Goal: Information Seeking & Learning: Learn about a topic

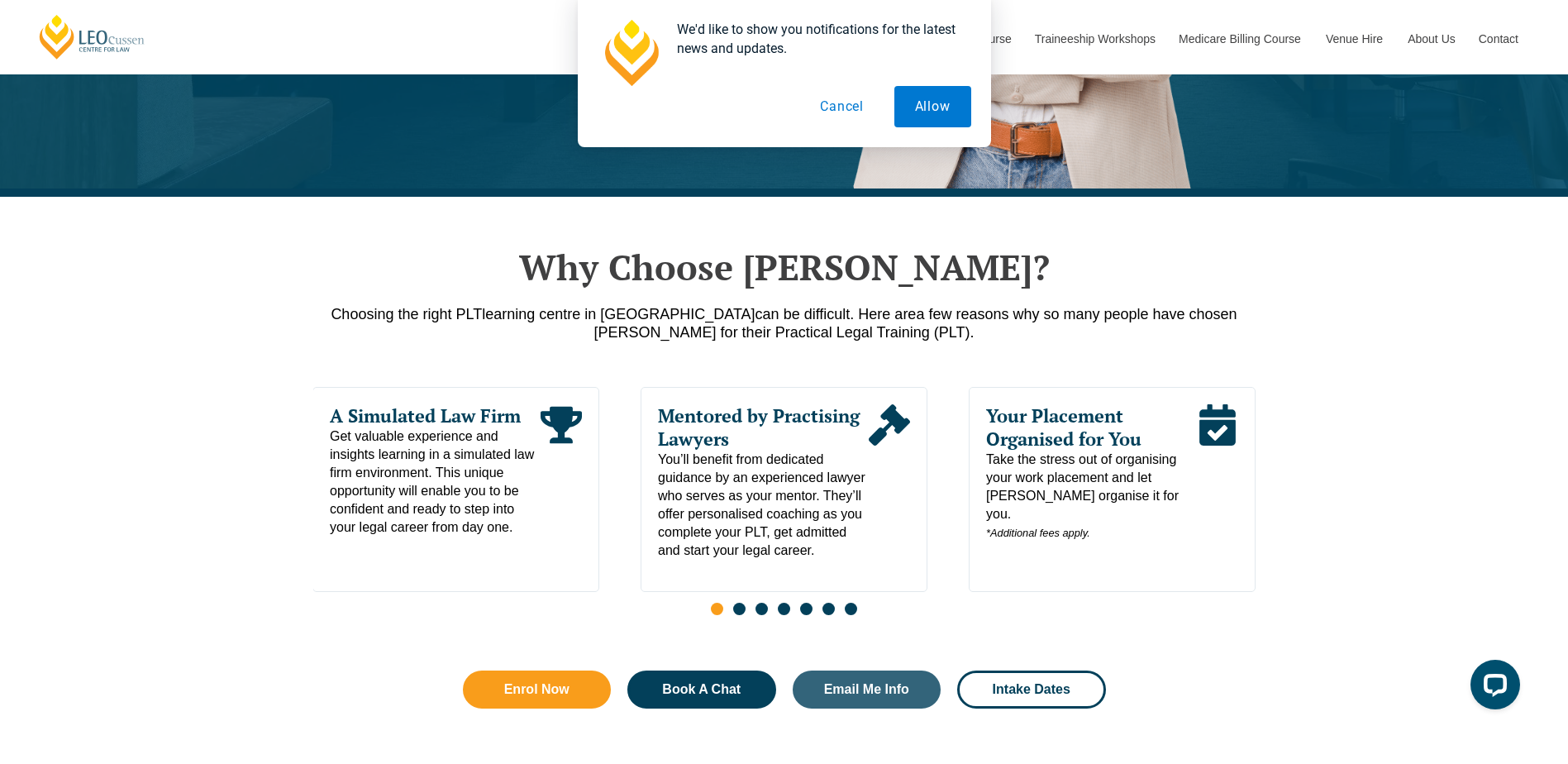
scroll to position [661, 0]
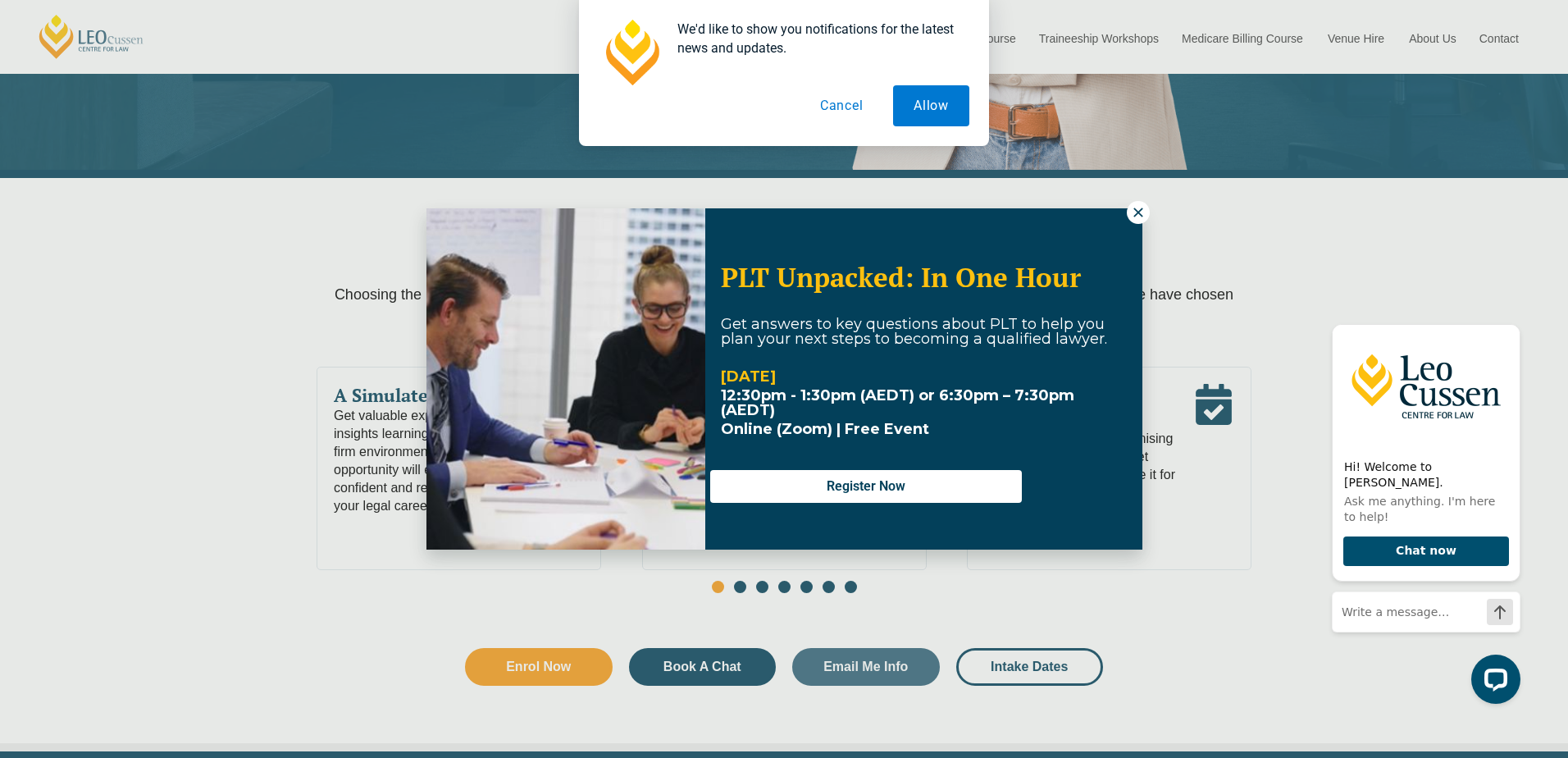
click at [1142, 211] on icon at bounding box center [1138, 212] width 15 height 15
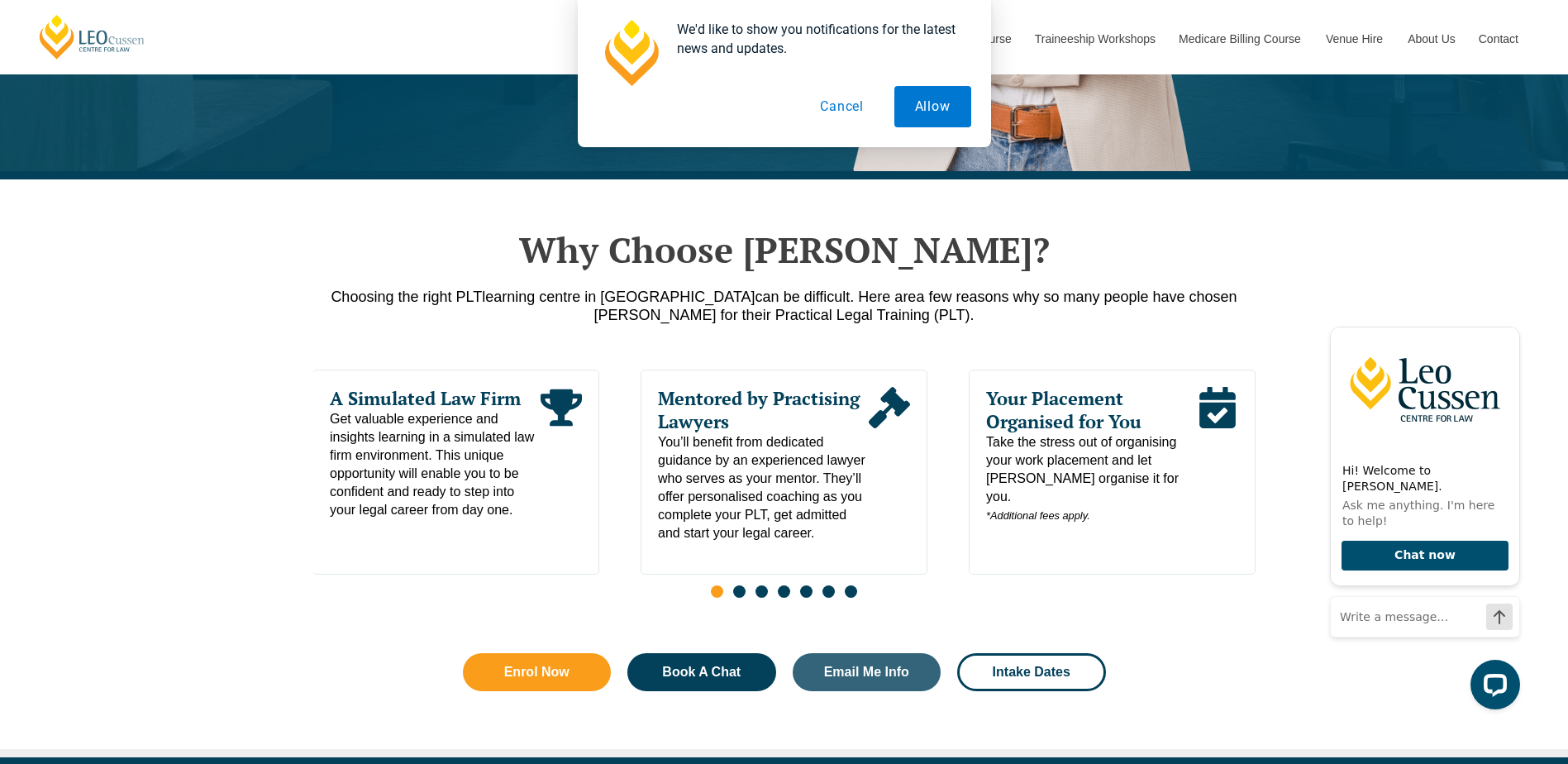
click at [845, 103] on button "Cancel" at bounding box center [842, 106] width 85 height 42
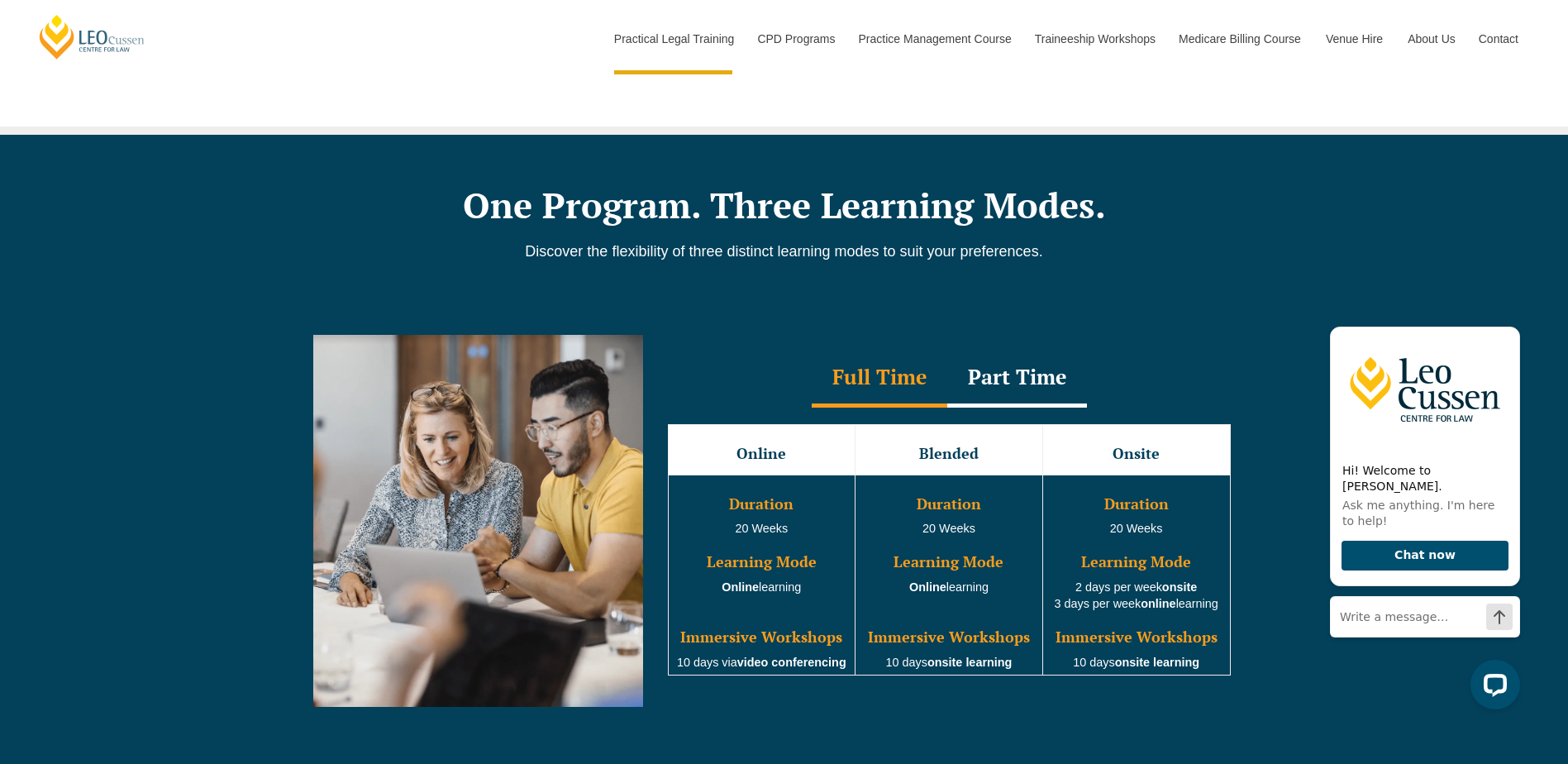
scroll to position [1405, 0]
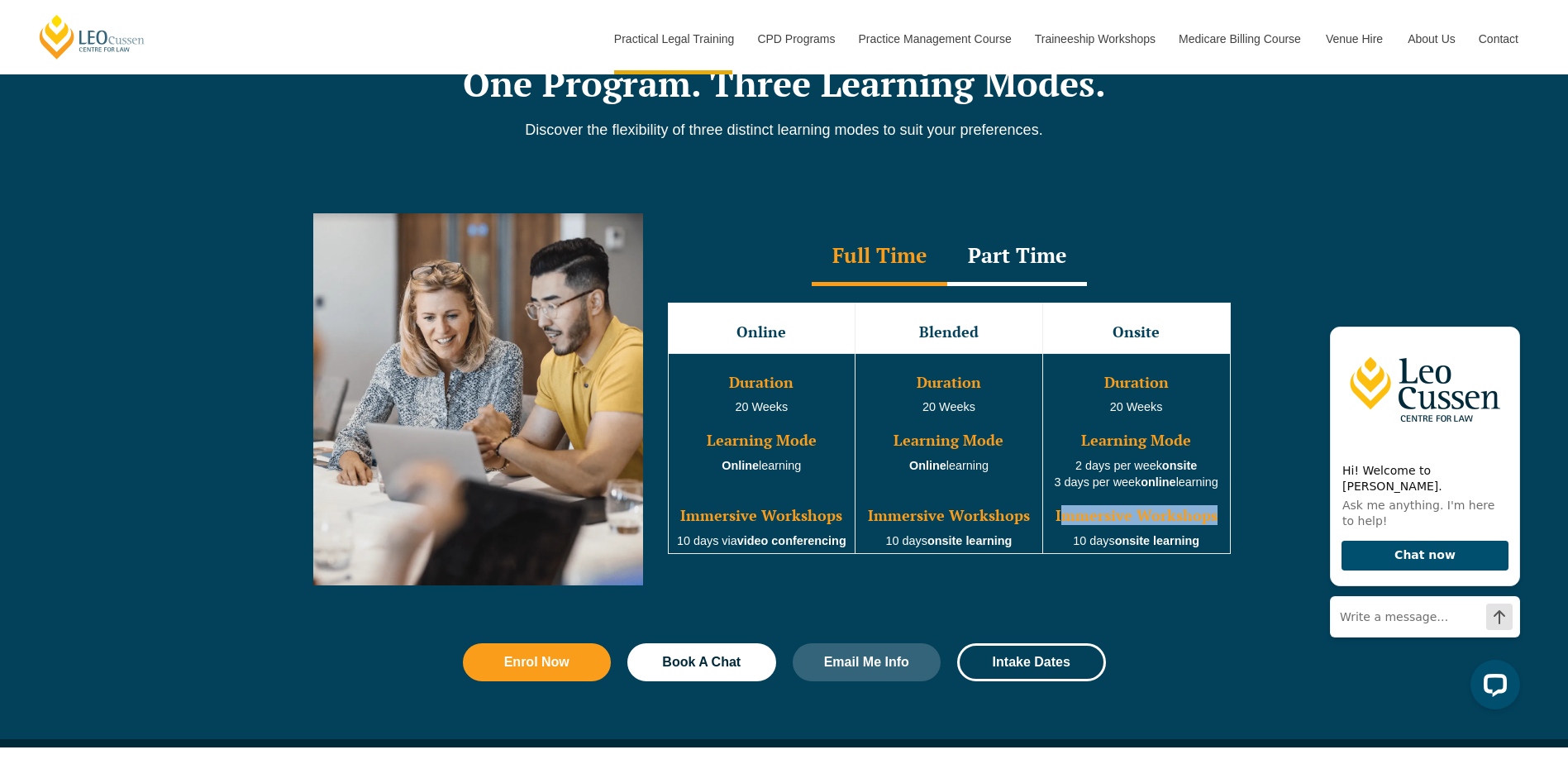
drag, startPoint x: 1061, startPoint y: 515, endPoint x: 1212, endPoint y: 522, distance: 151.2
click at [1212, 522] on h3 "Immersive Workshops" at bounding box center [1137, 516] width 184 height 17
copy h3 "mmersive Workshops"
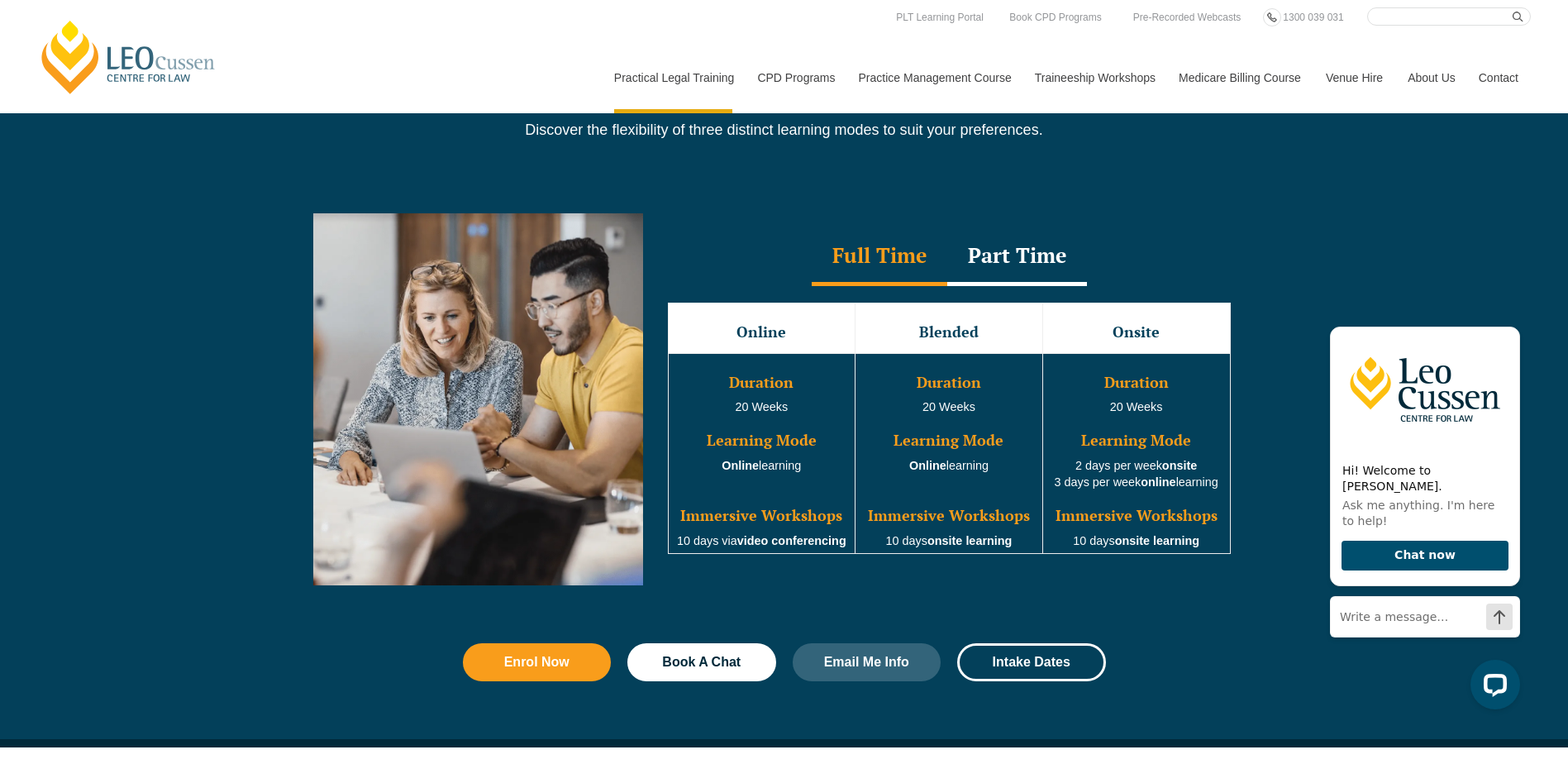
click at [1245, 654] on div "Enrol Now Book A Chat Email Me Info Intake Dates" at bounding box center [784, 687] width 943 height 104
drag, startPoint x: 1047, startPoint y: 479, endPoint x: 1197, endPoint y: 478, distance: 150.0
click at [1197, 478] on td "Duration 20 Weeks Learning Mode 2 days per week onsite 3 days per week online l…" at bounding box center [1136, 453] width 187 height 201
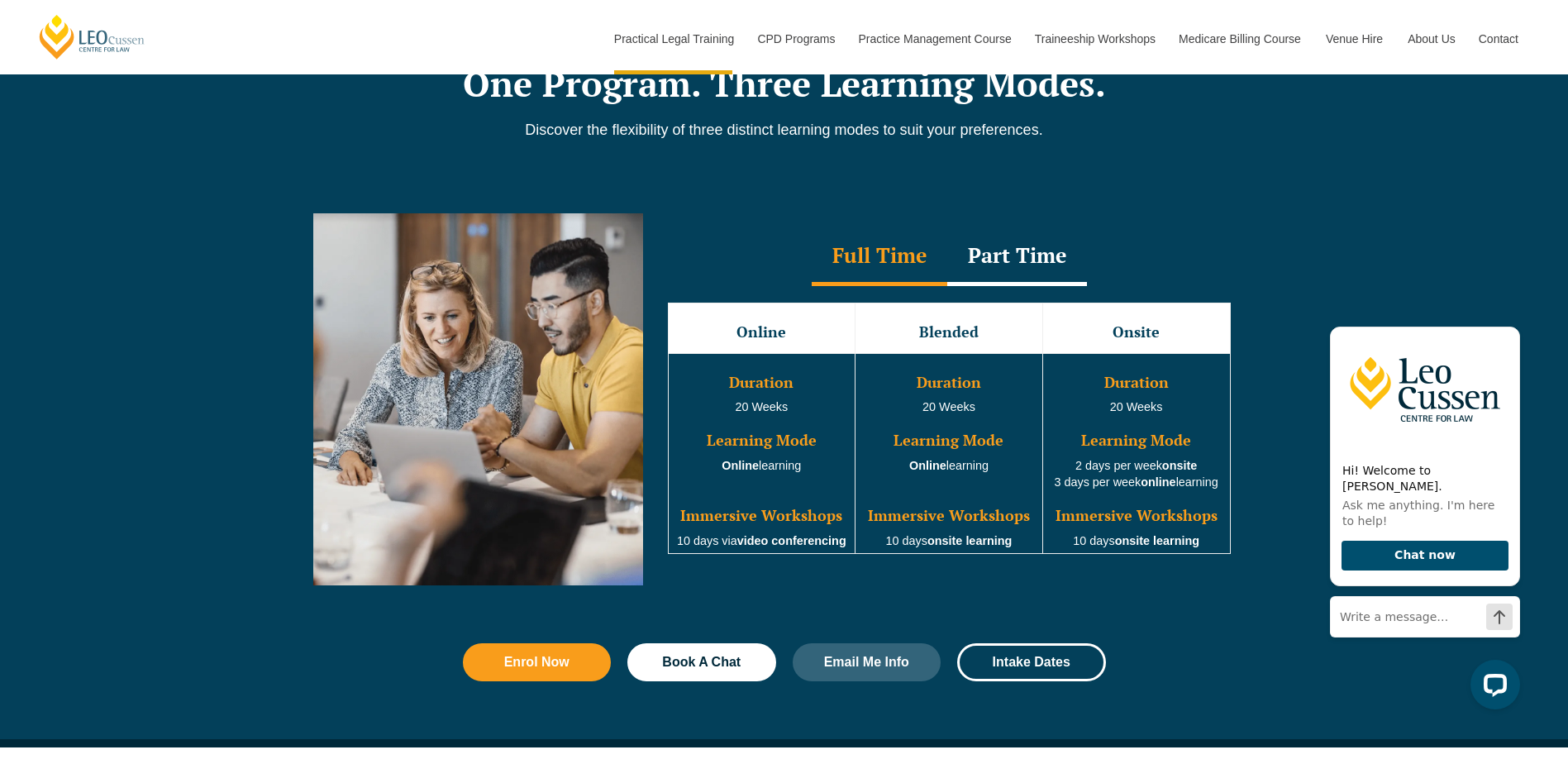
click at [1012, 277] on div "Part Time" at bounding box center [1017, 256] width 140 height 57
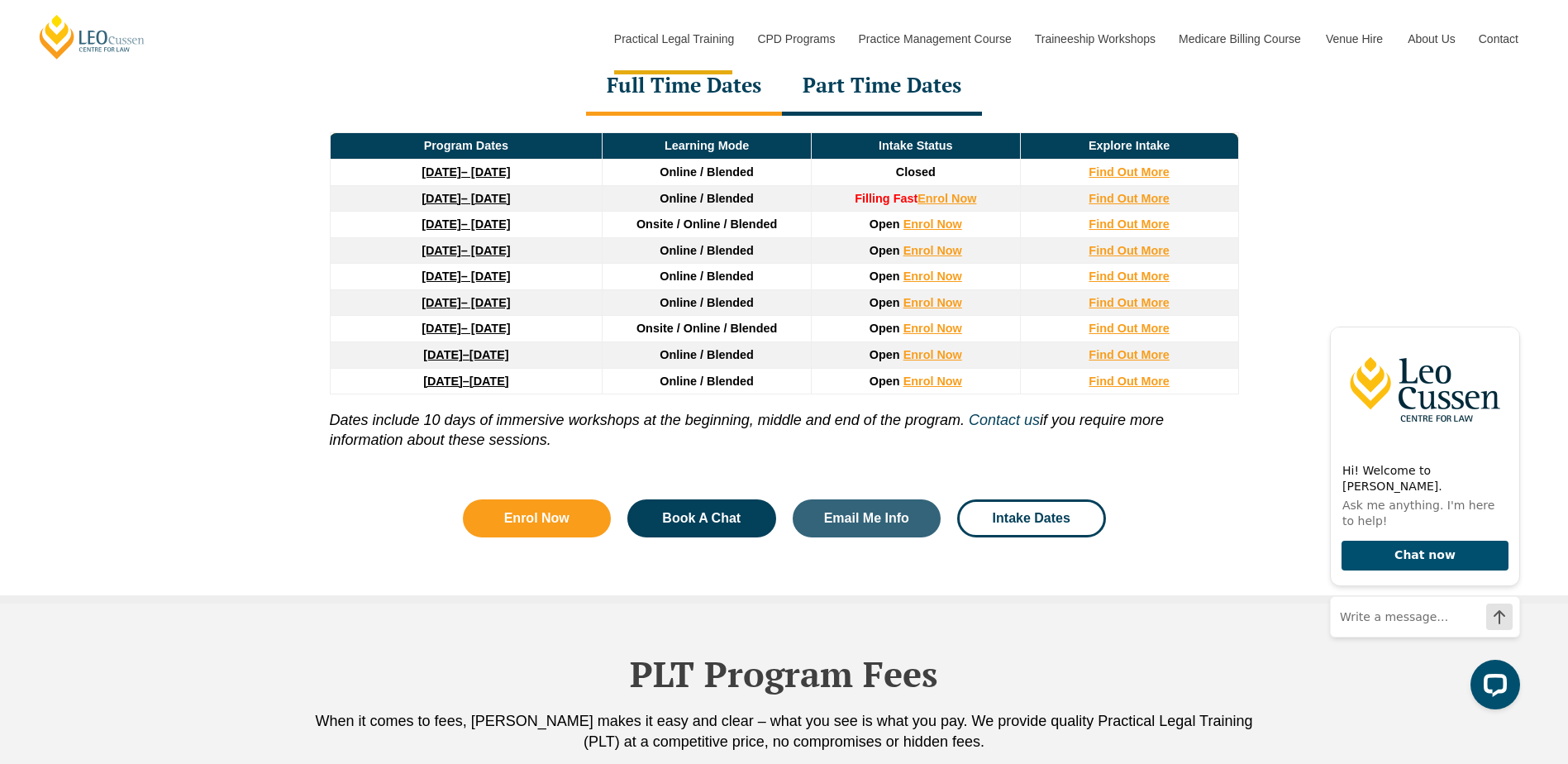
scroll to position [2150, 0]
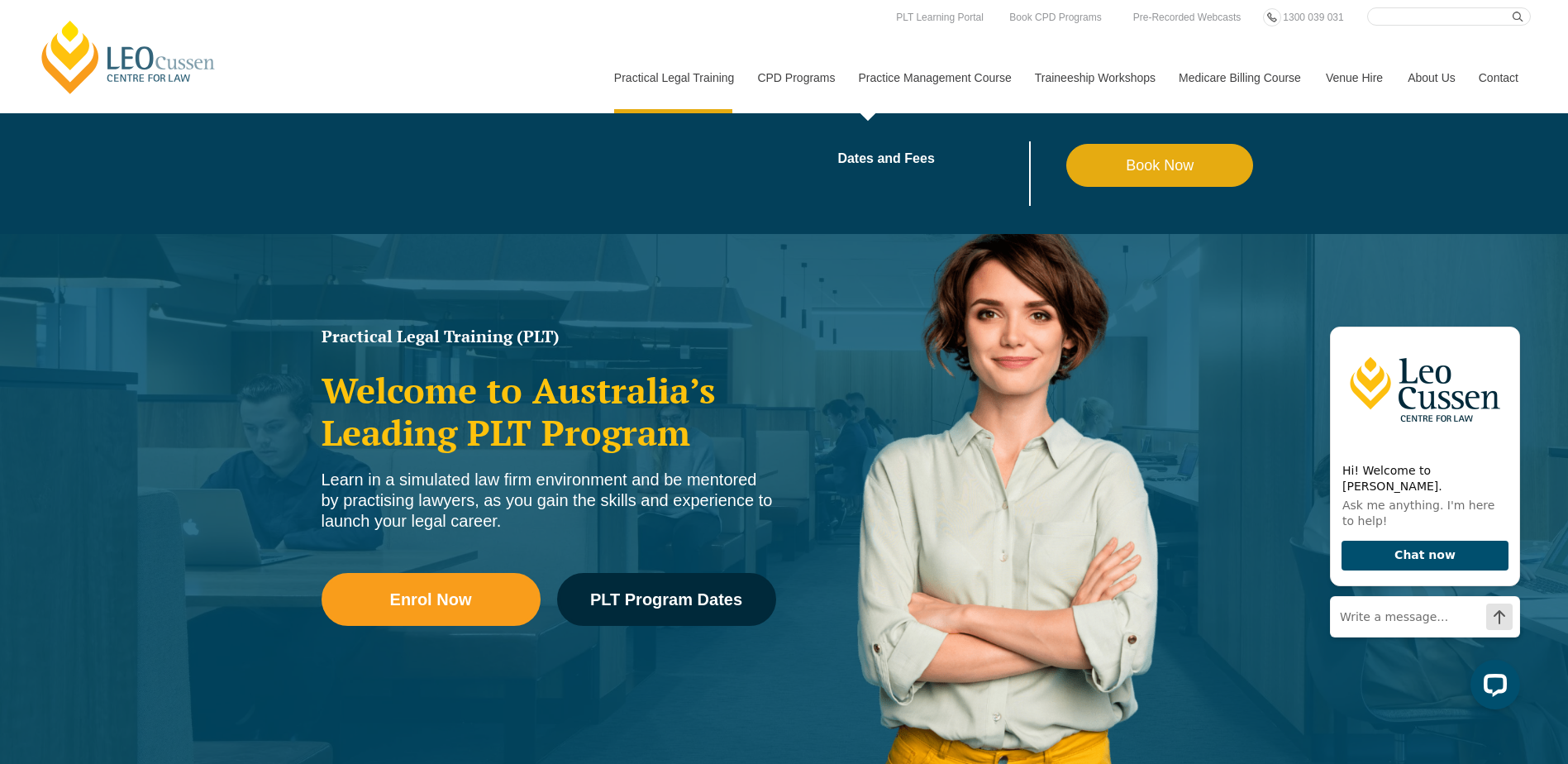
click at [960, 78] on link "Practice Management Course" at bounding box center [934, 78] width 176 height 71
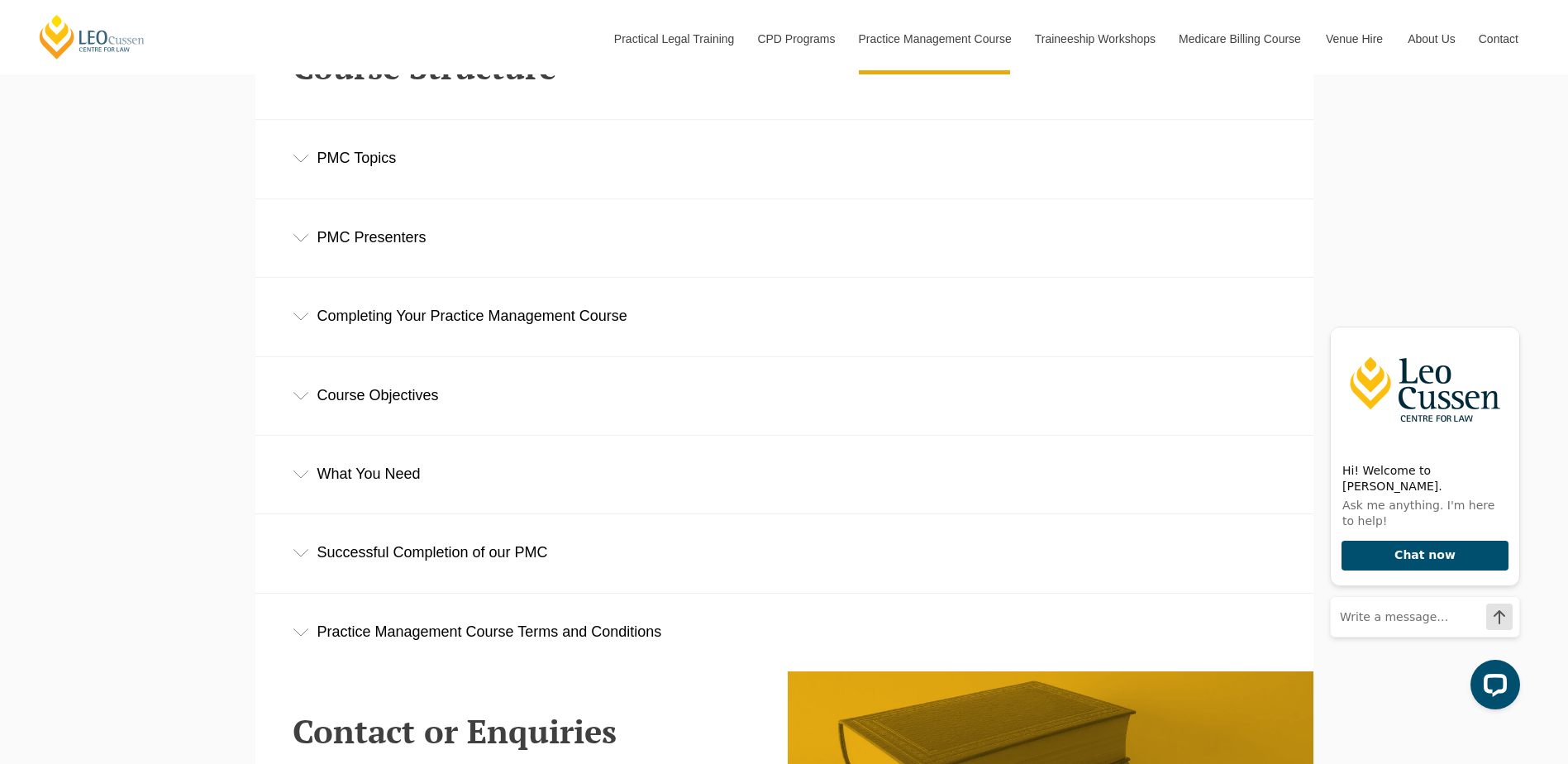
scroll to position [2397, 0]
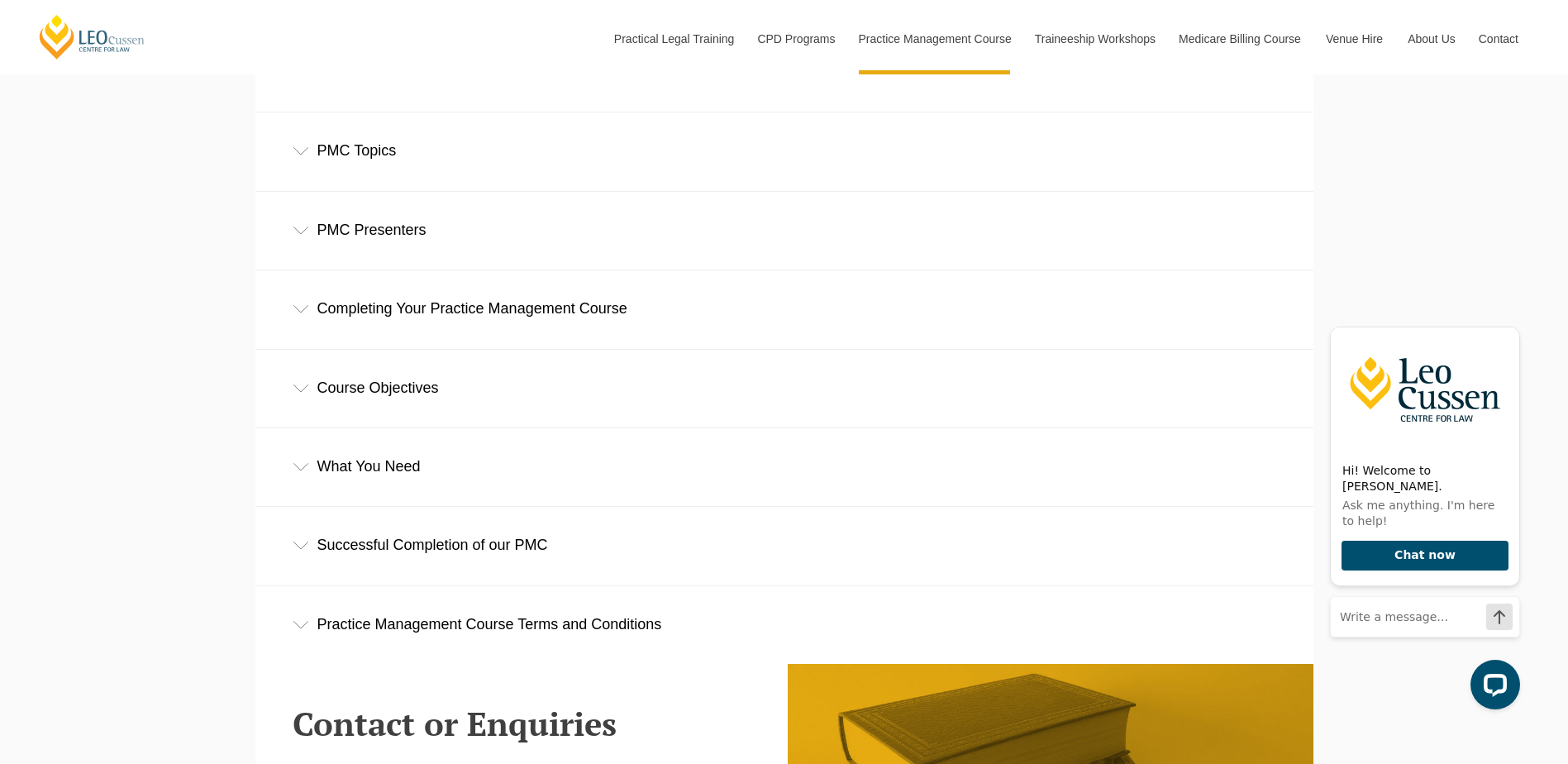
click at [425, 386] on div "Course Objectives" at bounding box center [784, 387] width 1059 height 77
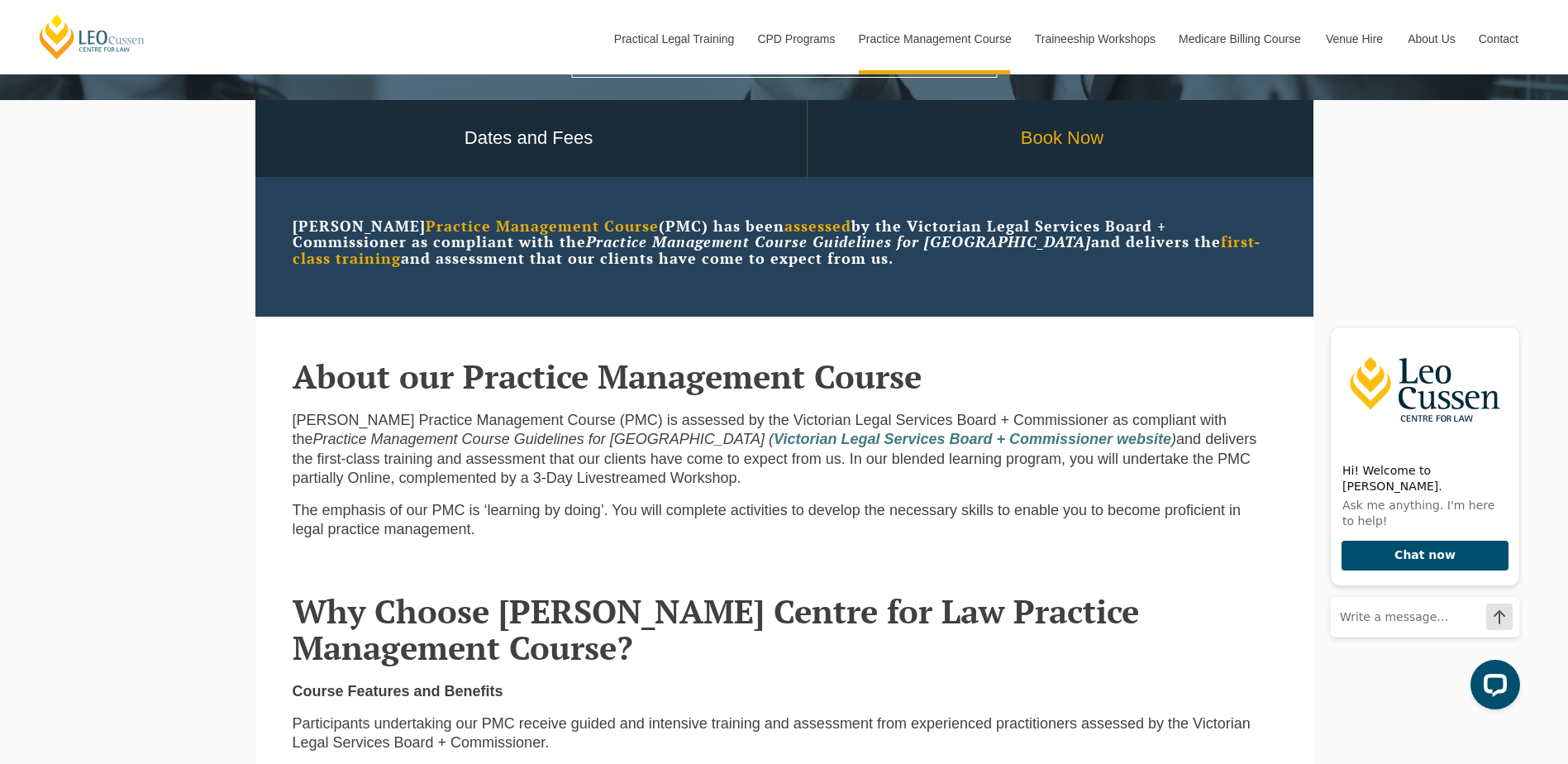
scroll to position [165, 0]
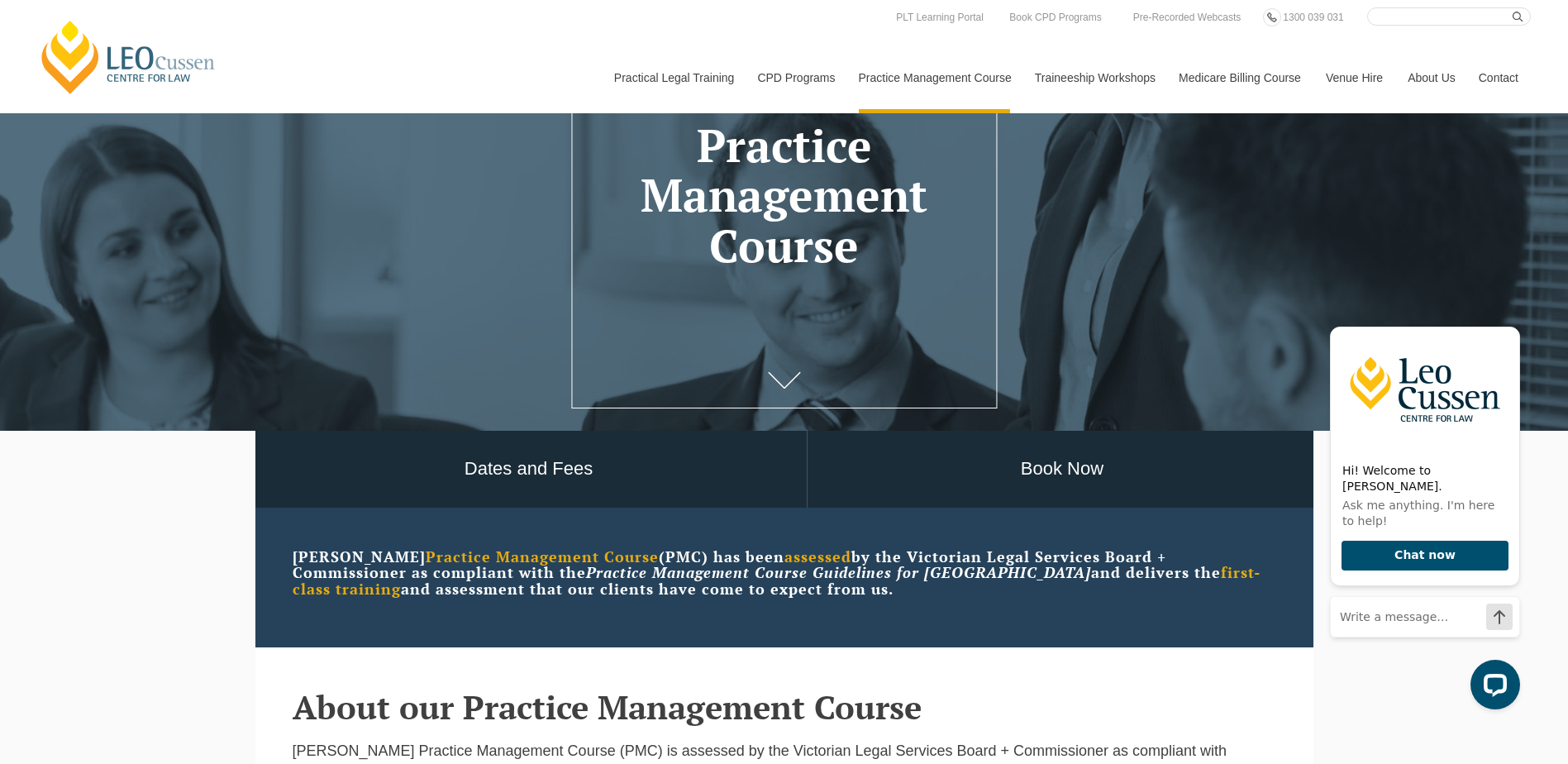
click at [1248, 76] on link "Medicare Billing Course" at bounding box center [1240, 78] width 147 height 71
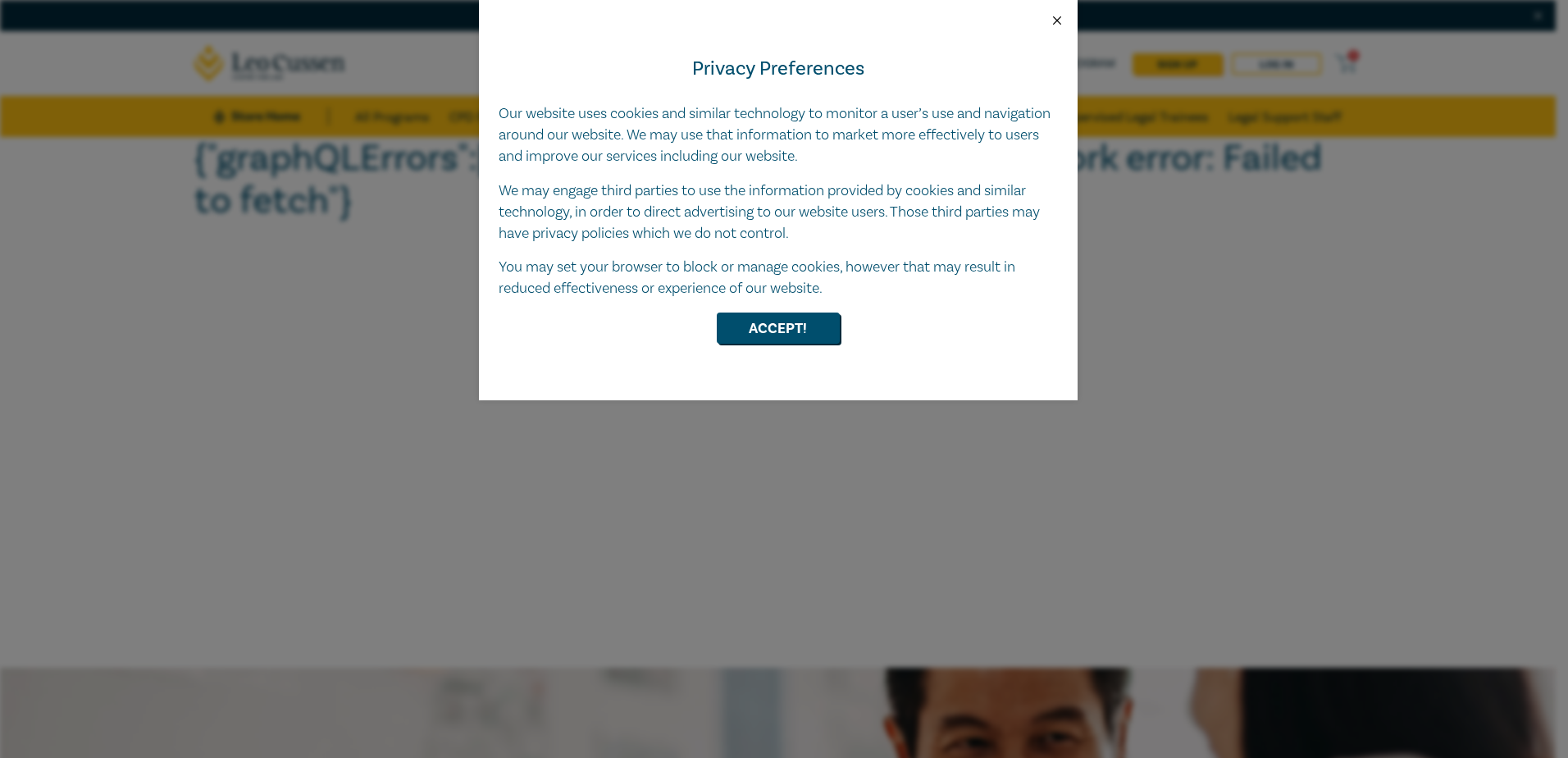
click at [1058, 18] on button "Close" at bounding box center [1057, 20] width 15 height 15
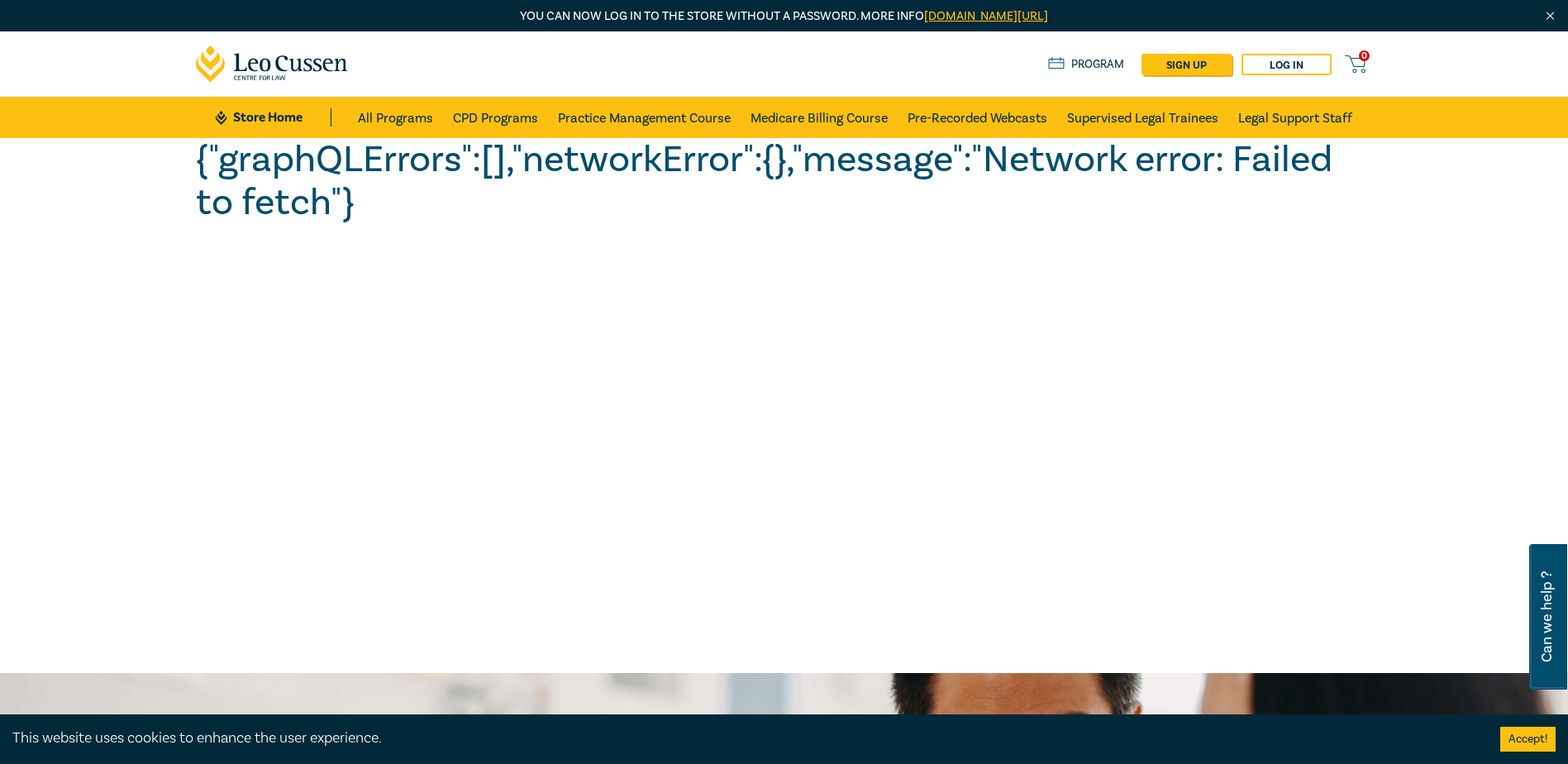
click at [882, 348] on div "{"graphQLErrors":[],"networkError":{},"message":"Network error: Failed to fetch…" at bounding box center [784, 405] width 1568 height 535
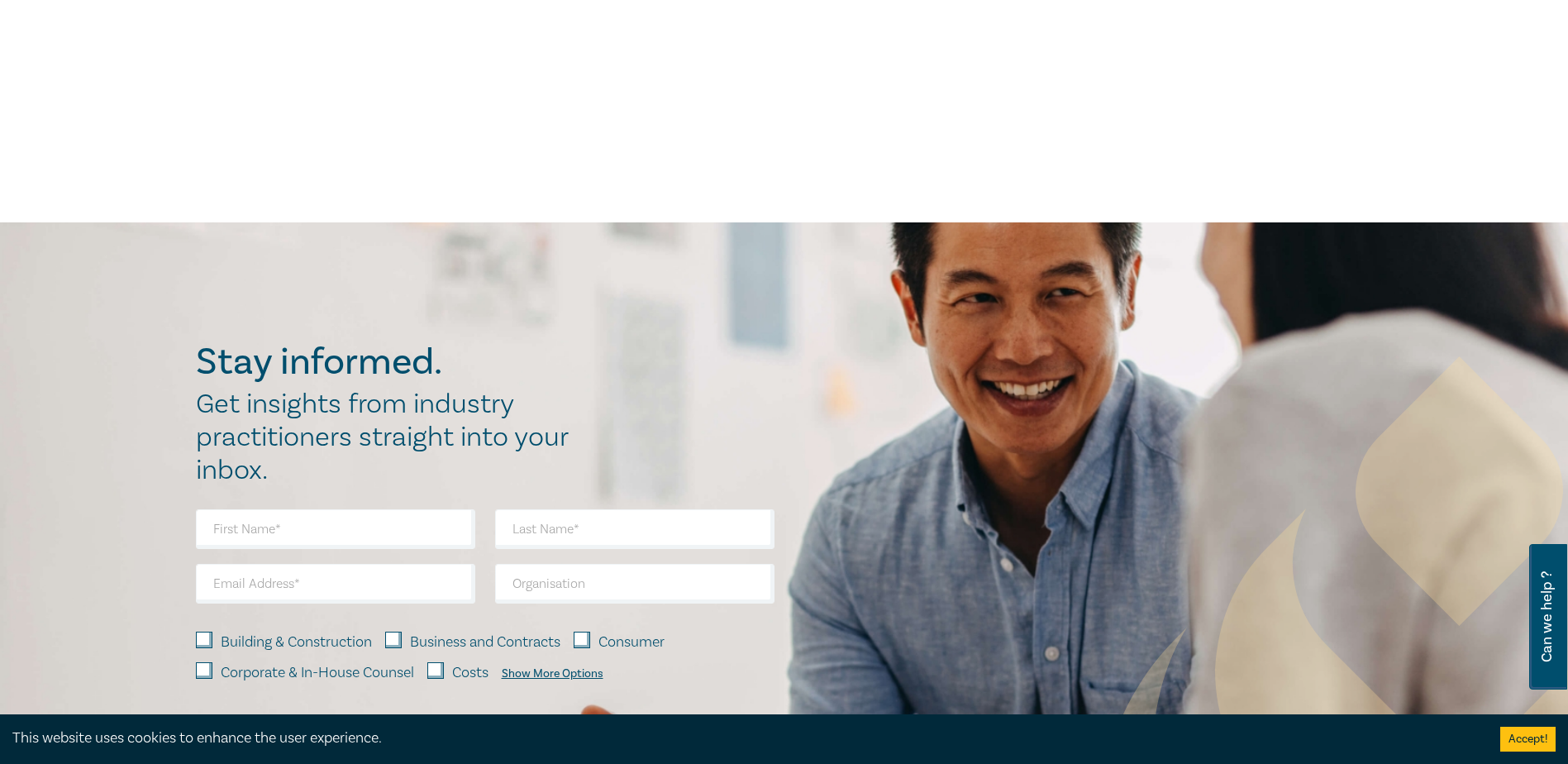
scroll to position [331, 0]
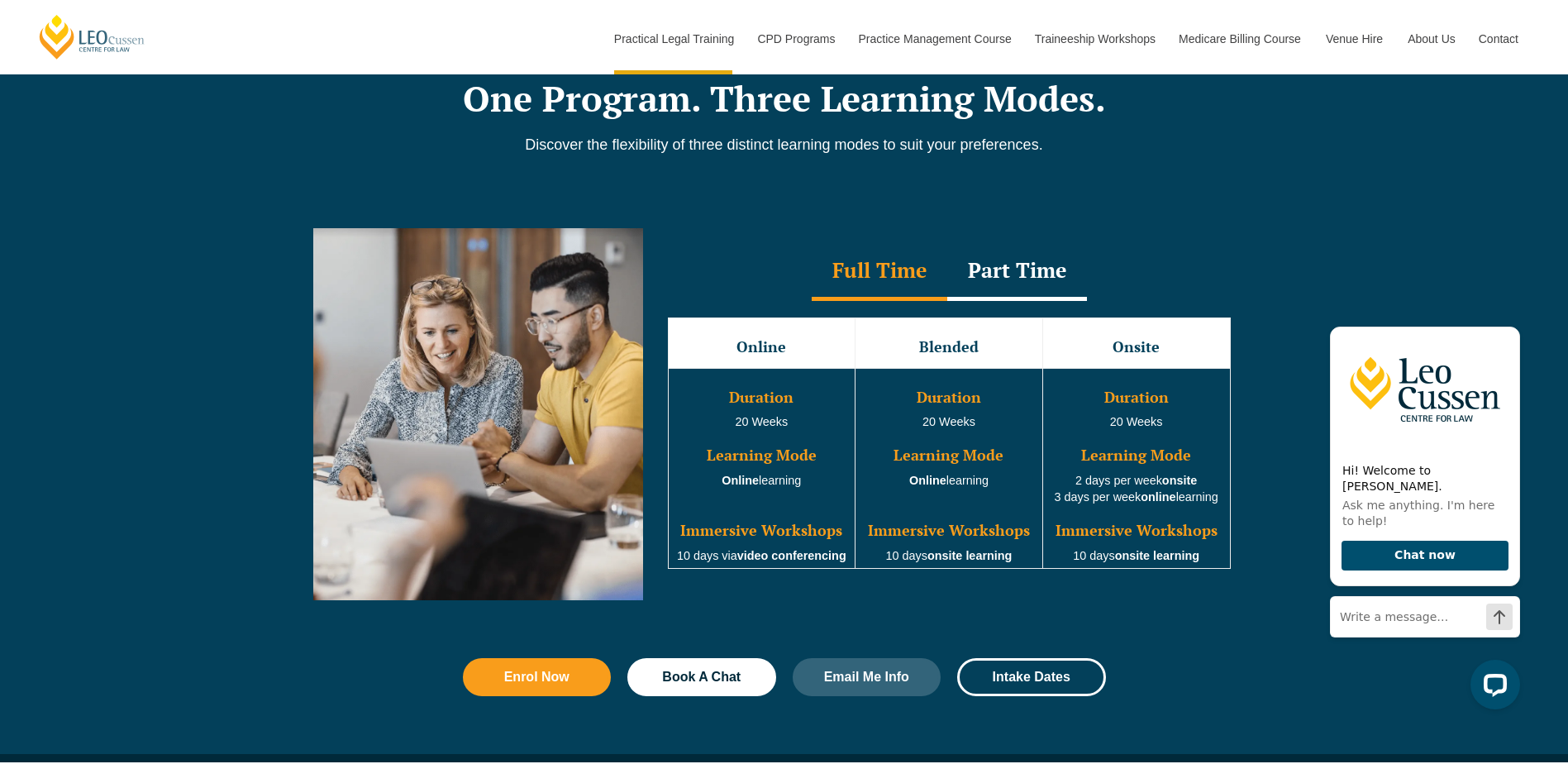
scroll to position [1570, 0]
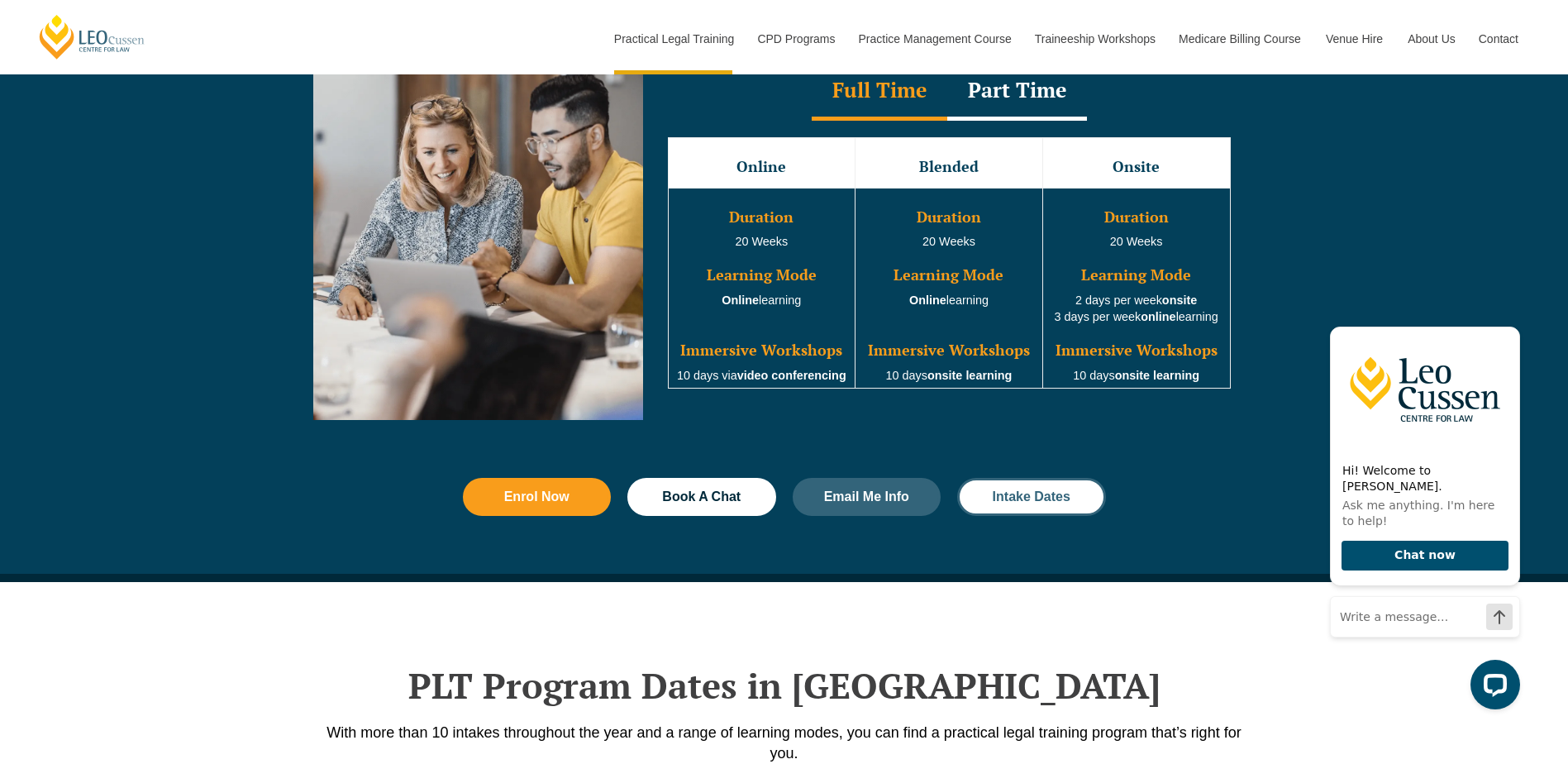
click at [1025, 498] on span "Intake Dates" at bounding box center [1032, 496] width 78 height 13
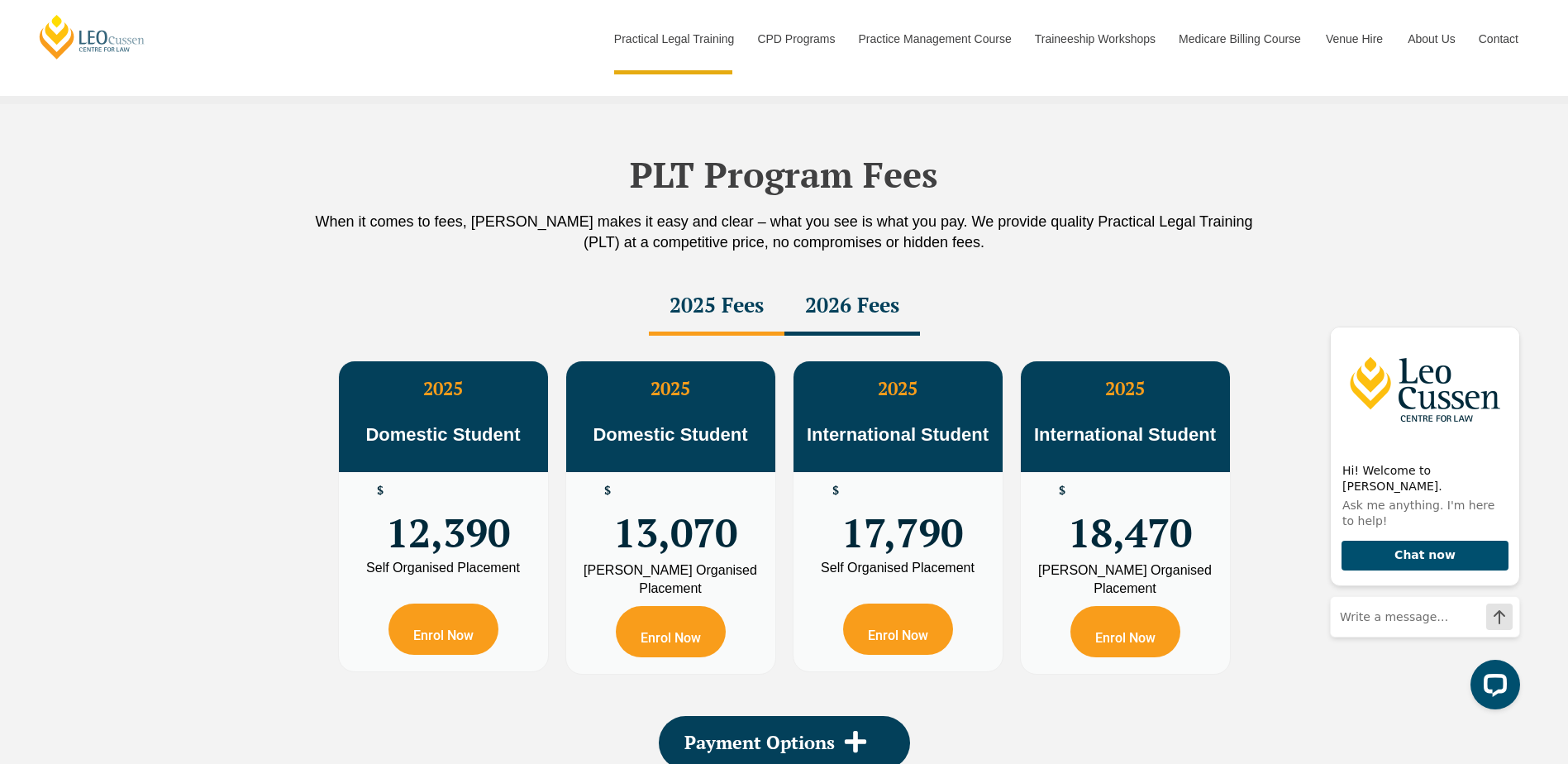
scroll to position [2901, 0]
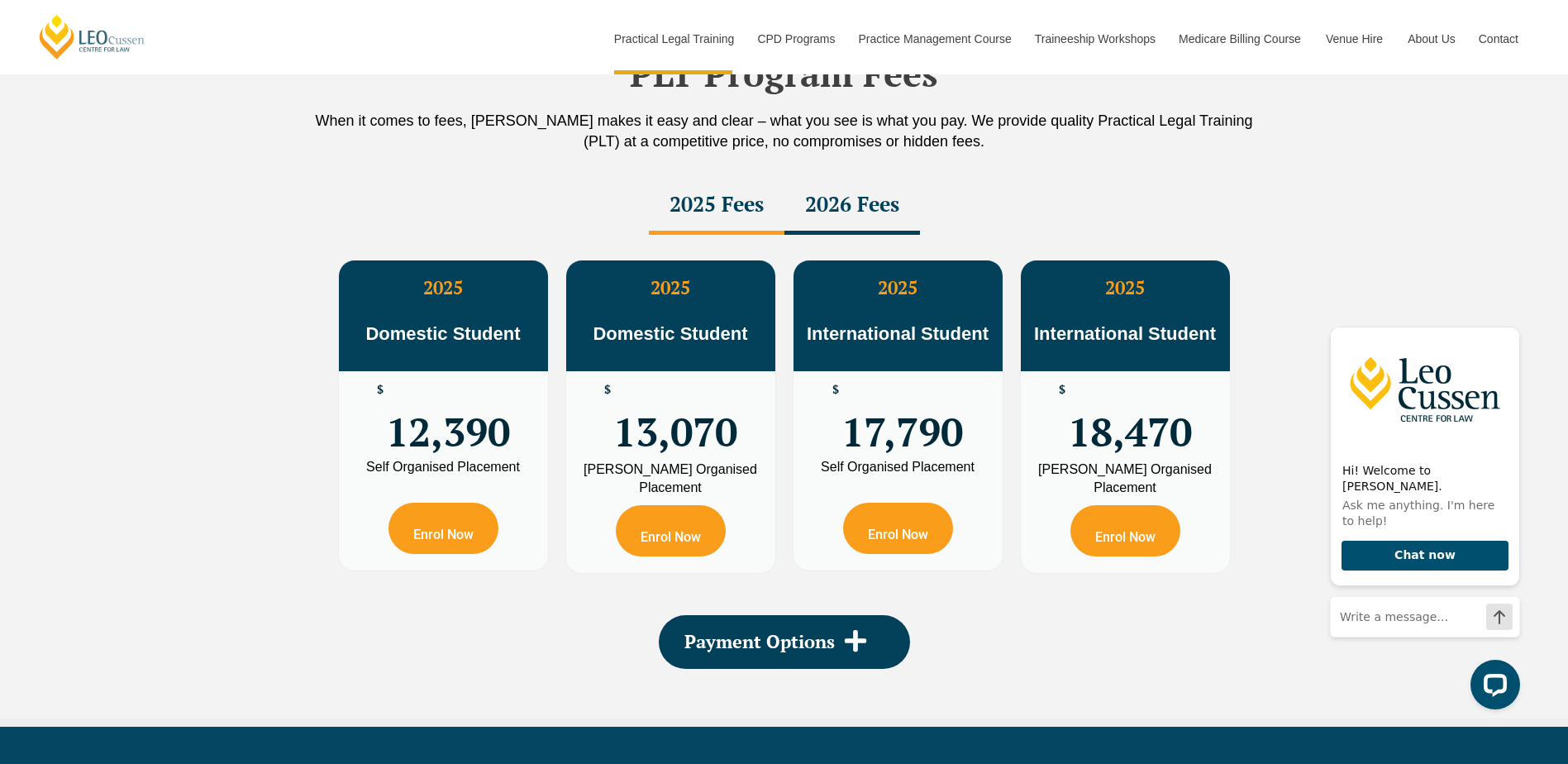
click at [674, 347] on p "Domestic Student" at bounding box center [670, 322] width 210 height 47
click at [634, 448] on span "13,070" at bounding box center [676, 416] width 124 height 65
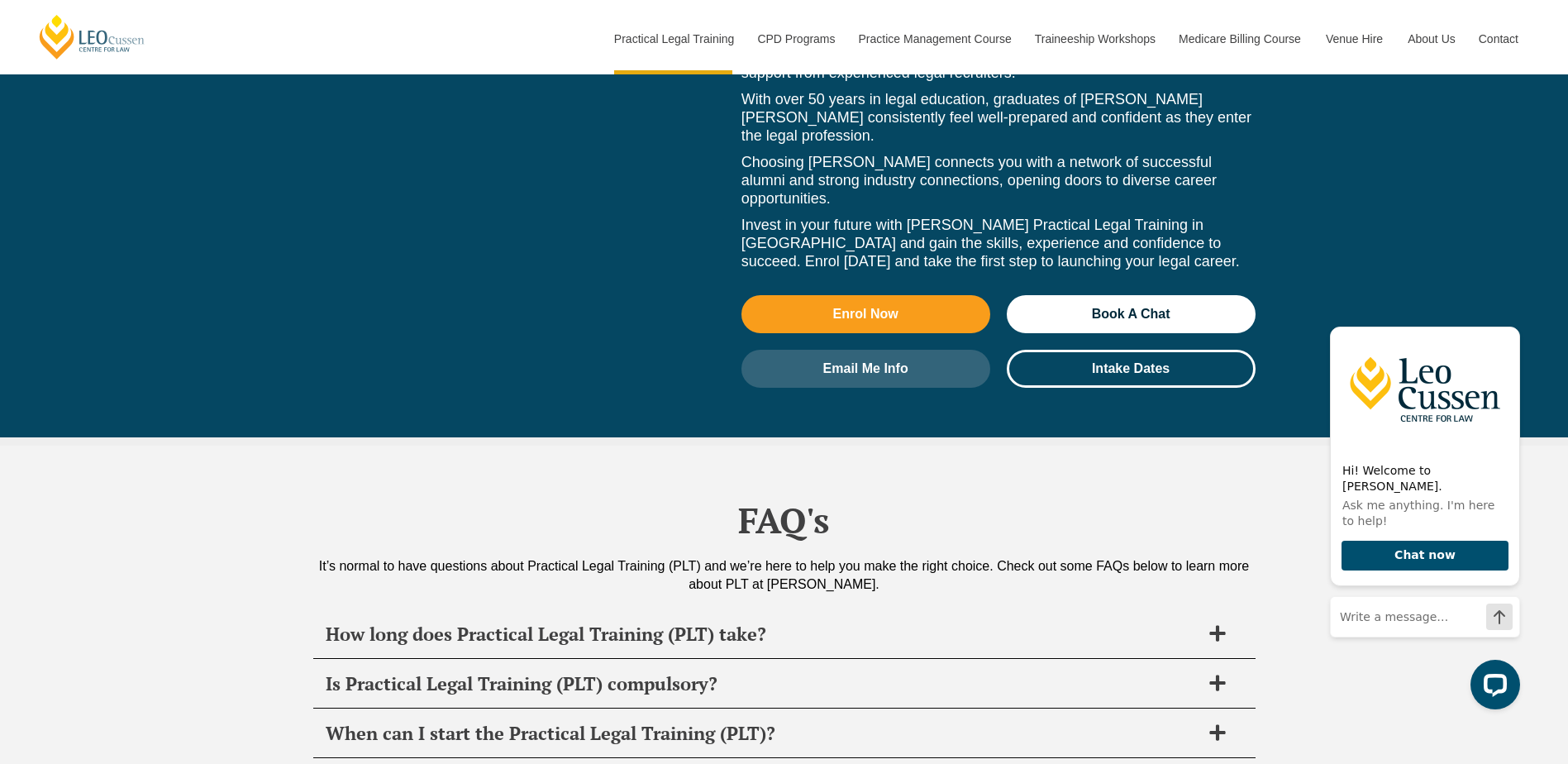
scroll to position [7530, 0]
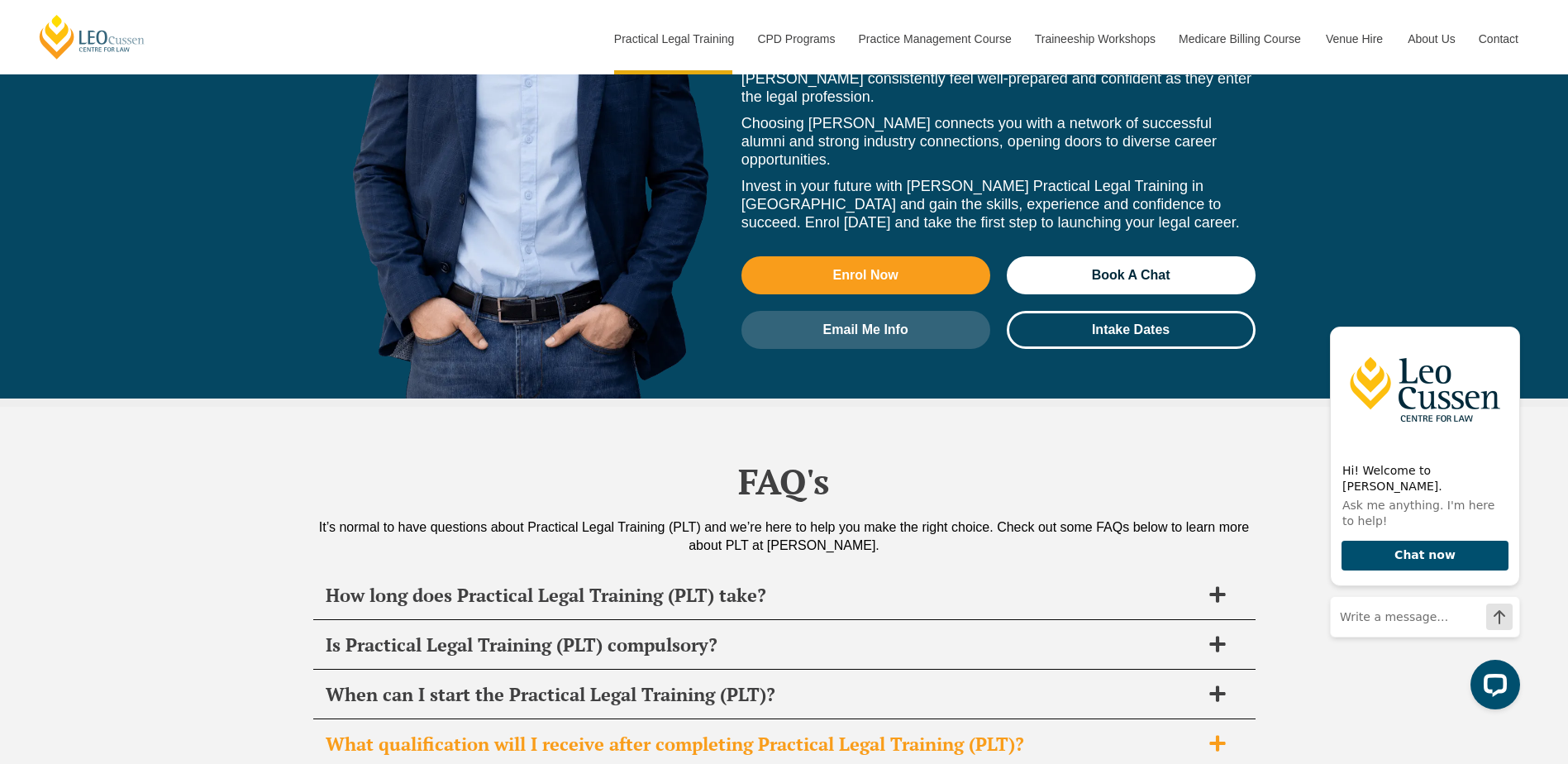
click at [557, 732] on h2 "What qualification will I receive after completing Practical Legal Training (PL…" at bounding box center [762, 744] width 875 height 23
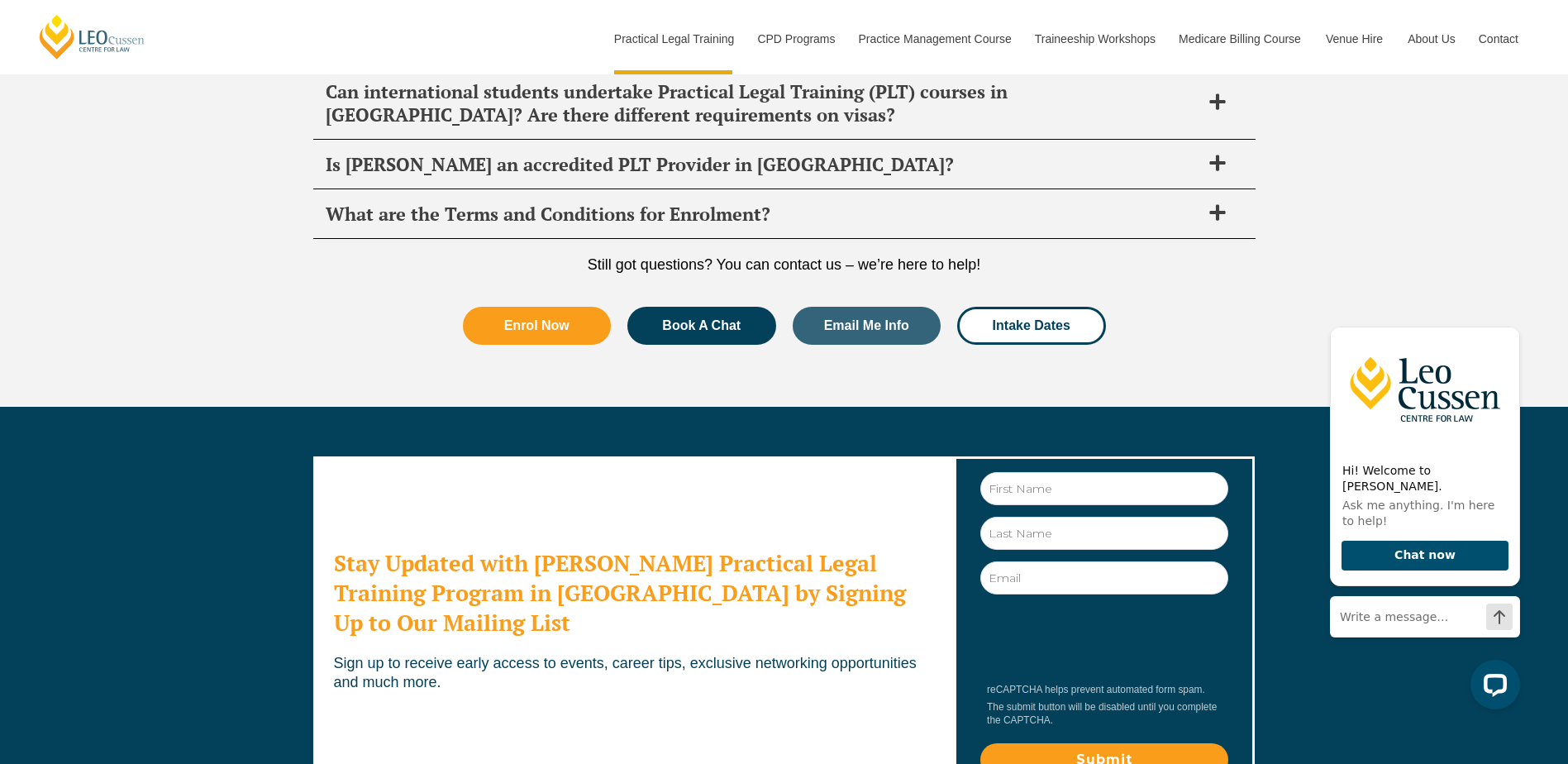
scroll to position [8275, 0]
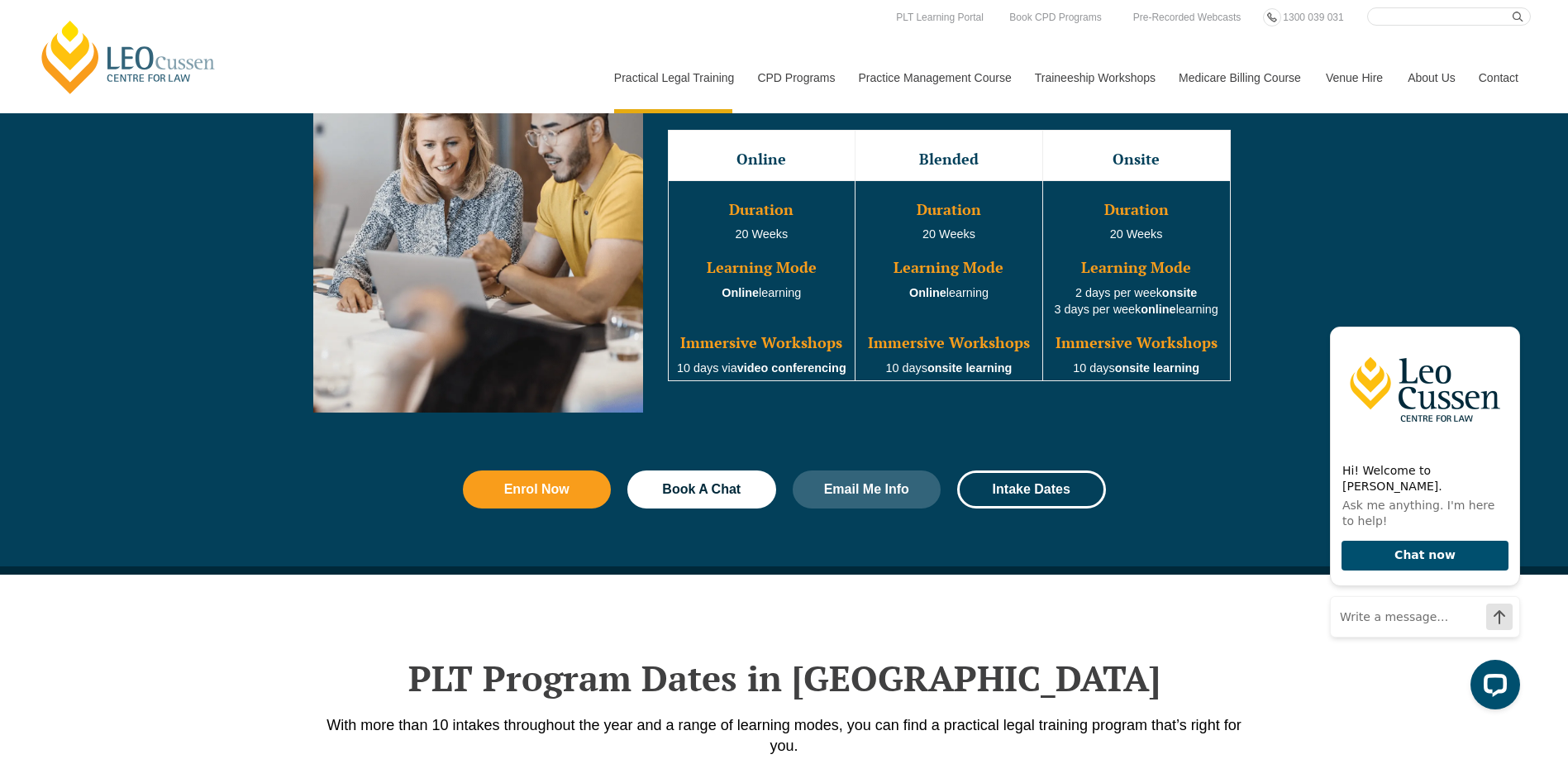
scroll to position [1570, 0]
